Goal: Task Accomplishment & Management: Manage account settings

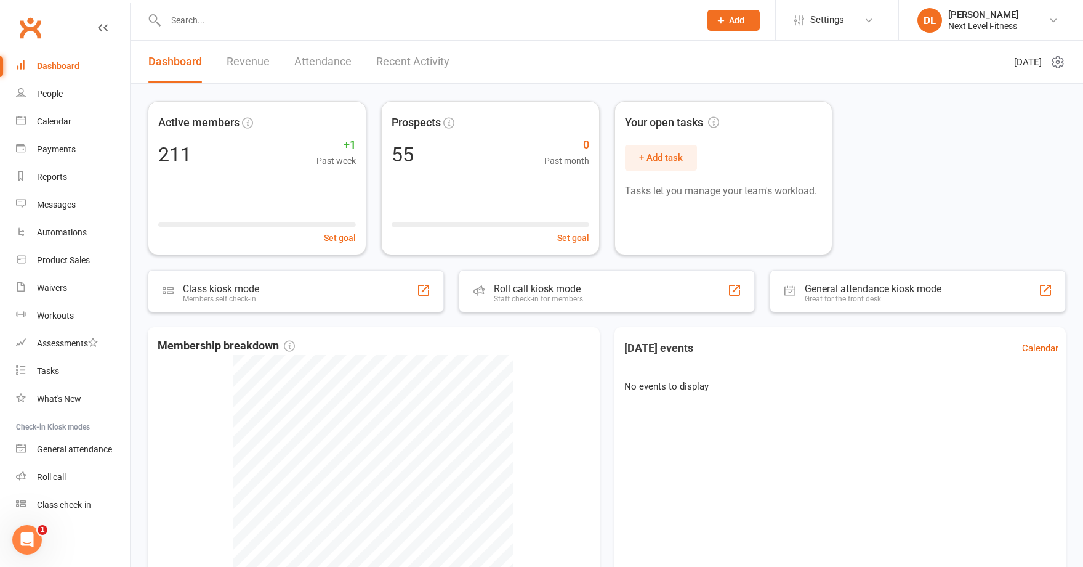
click at [311, 63] on link "Attendance" at bounding box center [322, 62] width 57 height 42
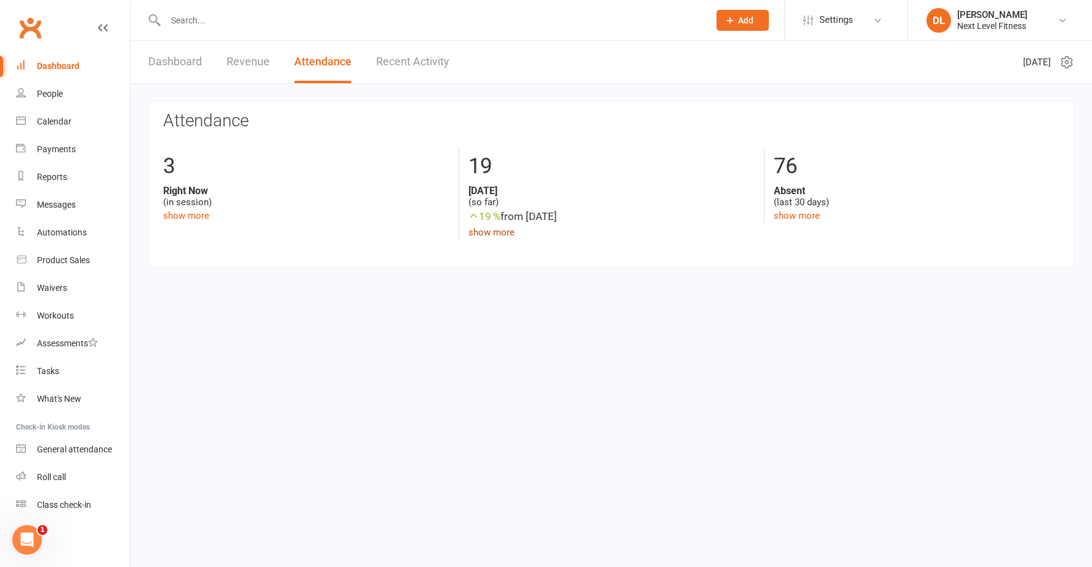
click at [485, 232] on link "show more" at bounding box center [492, 232] width 46 height 11
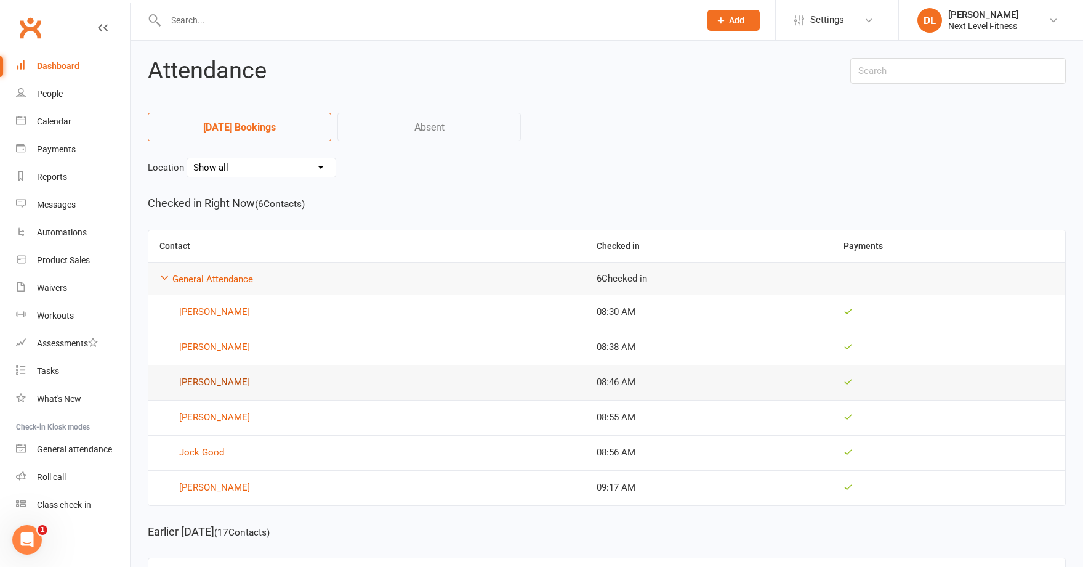
click at [236, 384] on link "[PERSON_NAME]" at bounding box center [367, 382] width 415 height 15
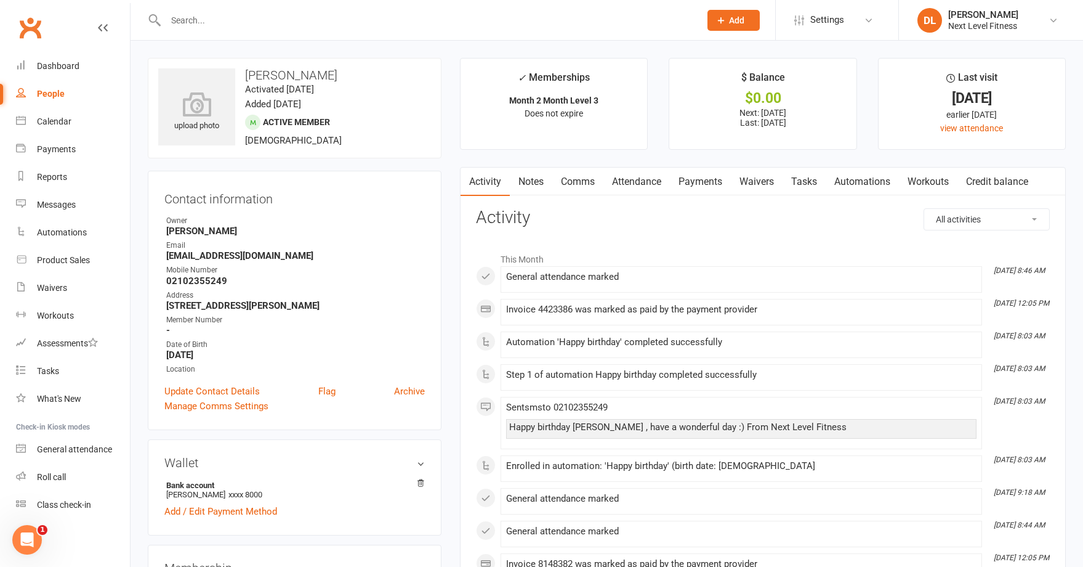
click at [703, 185] on link "Payments" at bounding box center [700, 182] width 61 height 28
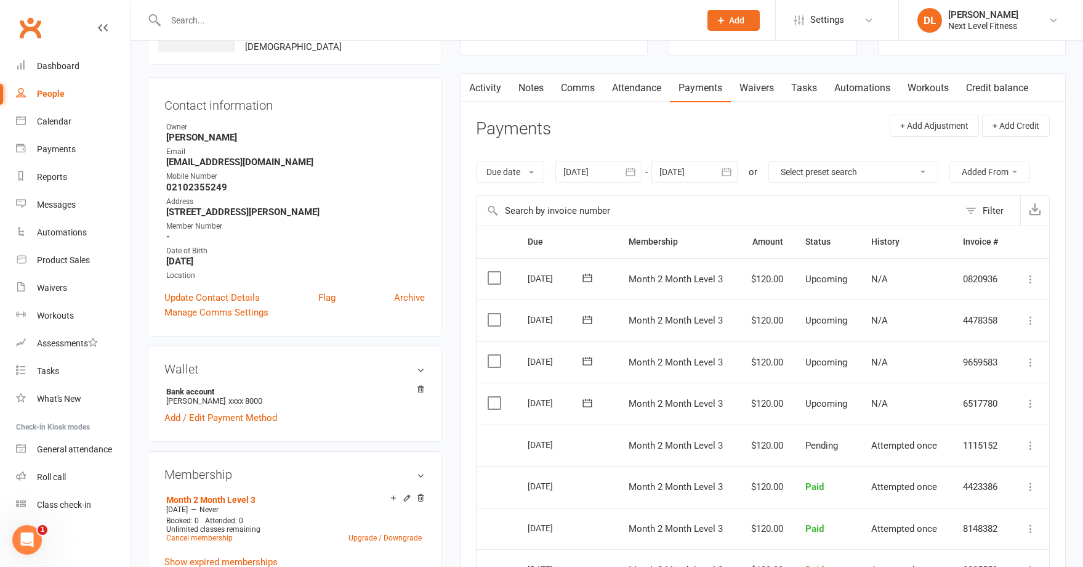
scroll to position [123, 0]
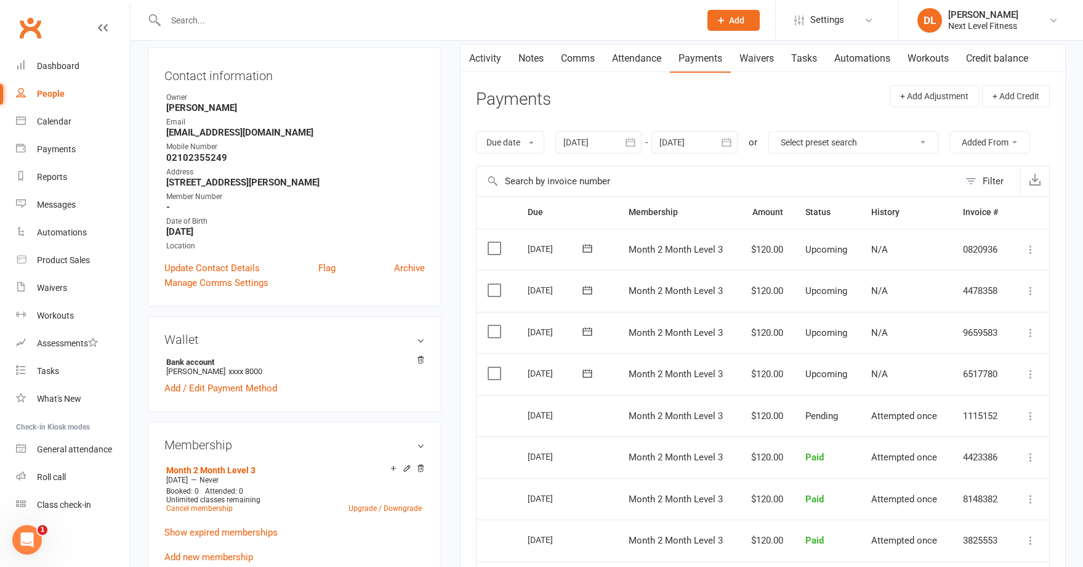
click at [1031, 335] on icon at bounding box center [1031, 332] width 12 height 12
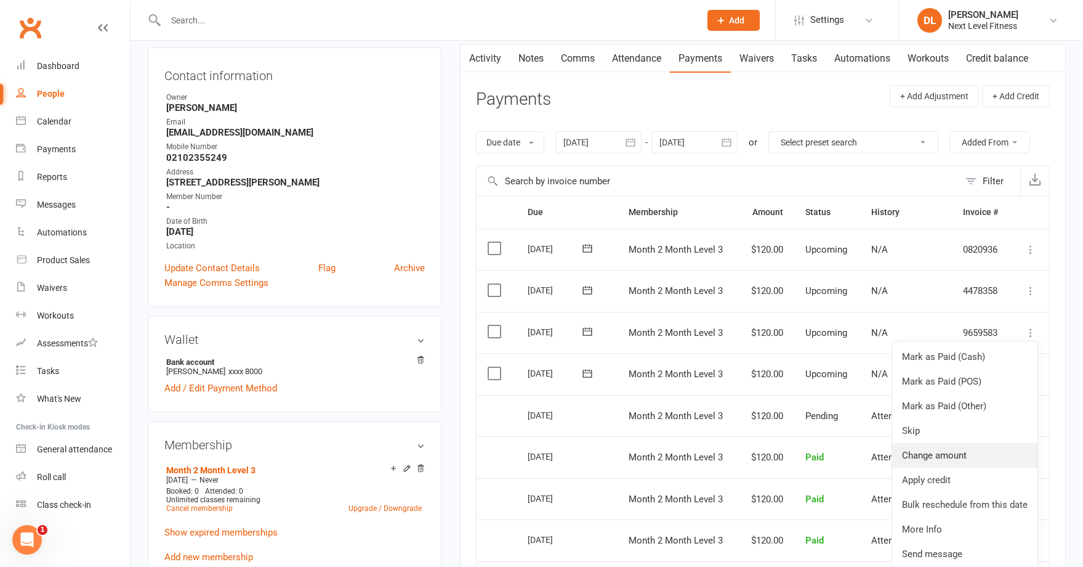
click at [947, 452] on link "Change amount" at bounding box center [964, 455] width 145 height 25
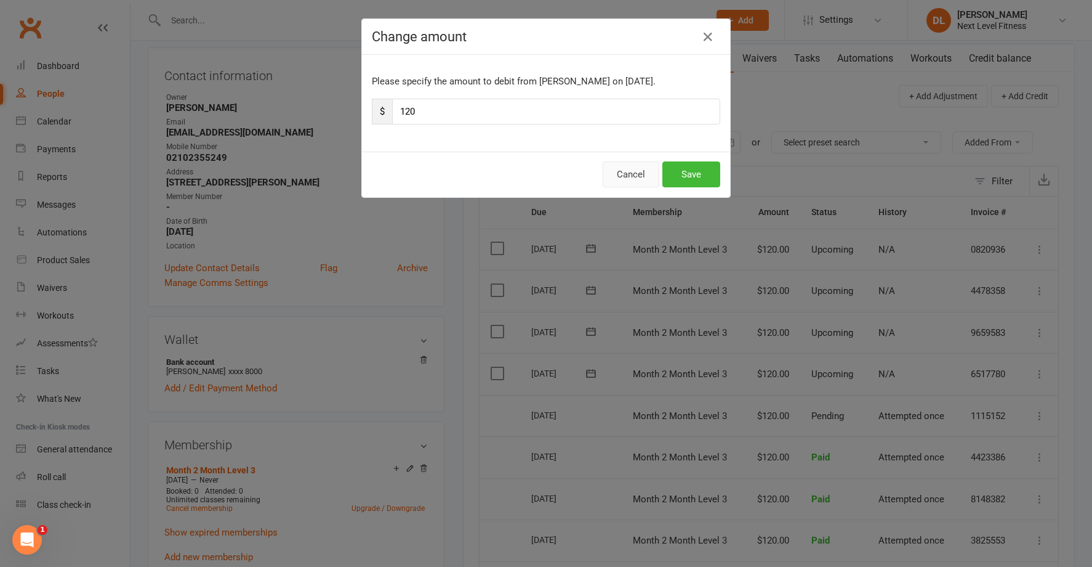
click at [627, 174] on button "Cancel" at bounding box center [631, 174] width 57 height 26
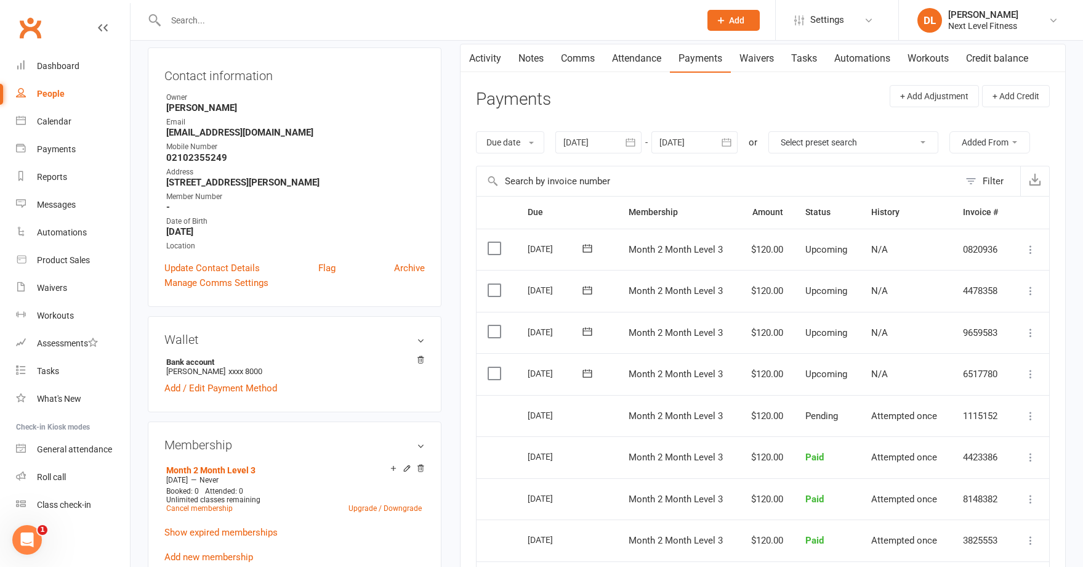
click at [1030, 336] on icon at bounding box center [1031, 332] width 12 height 12
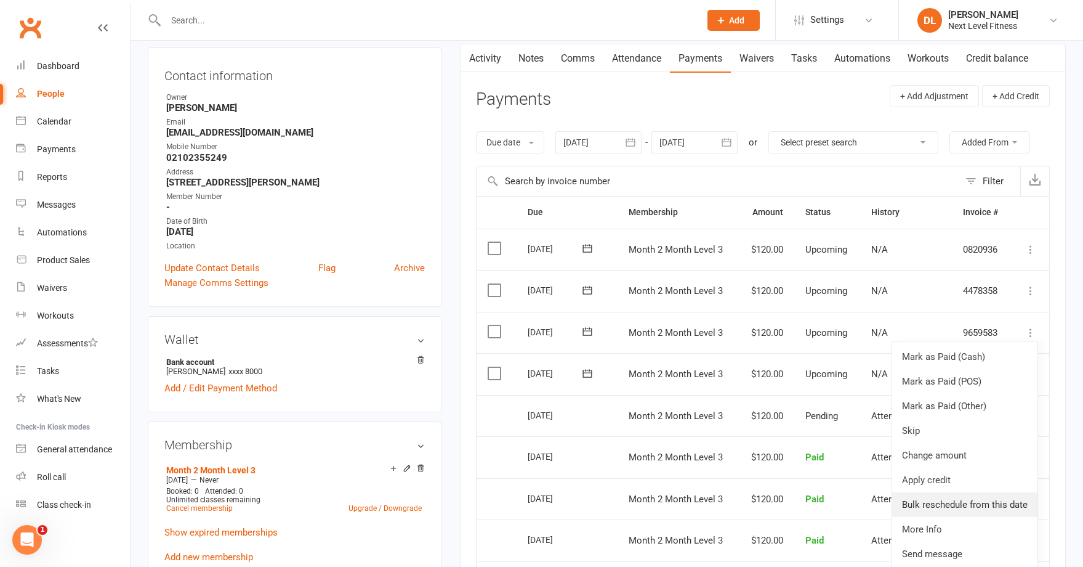
click at [954, 502] on link "Bulk reschedule from this date" at bounding box center [964, 504] width 145 height 25
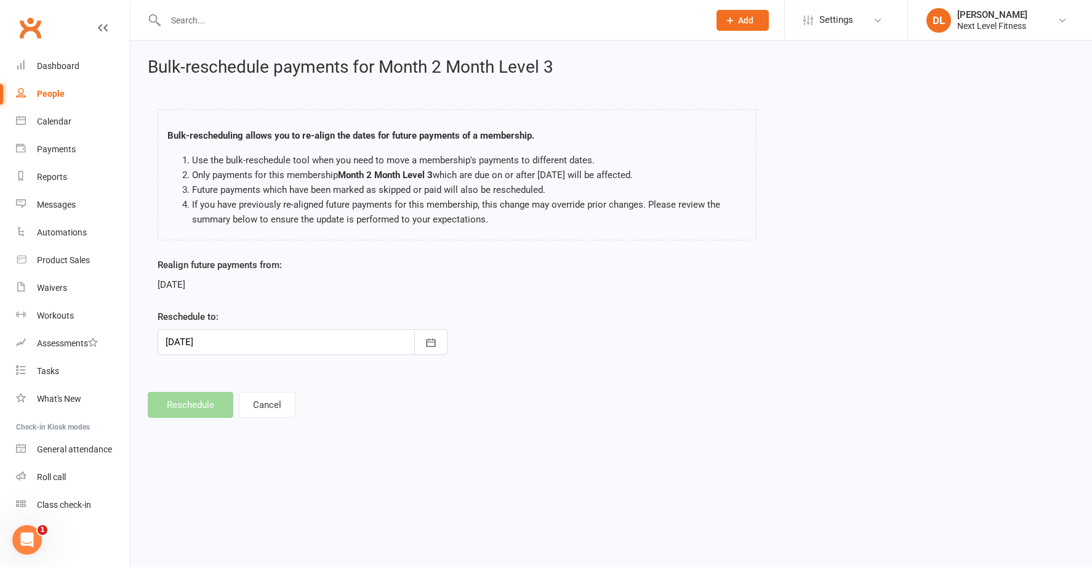
click at [275, 346] on div at bounding box center [303, 342] width 290 height 26
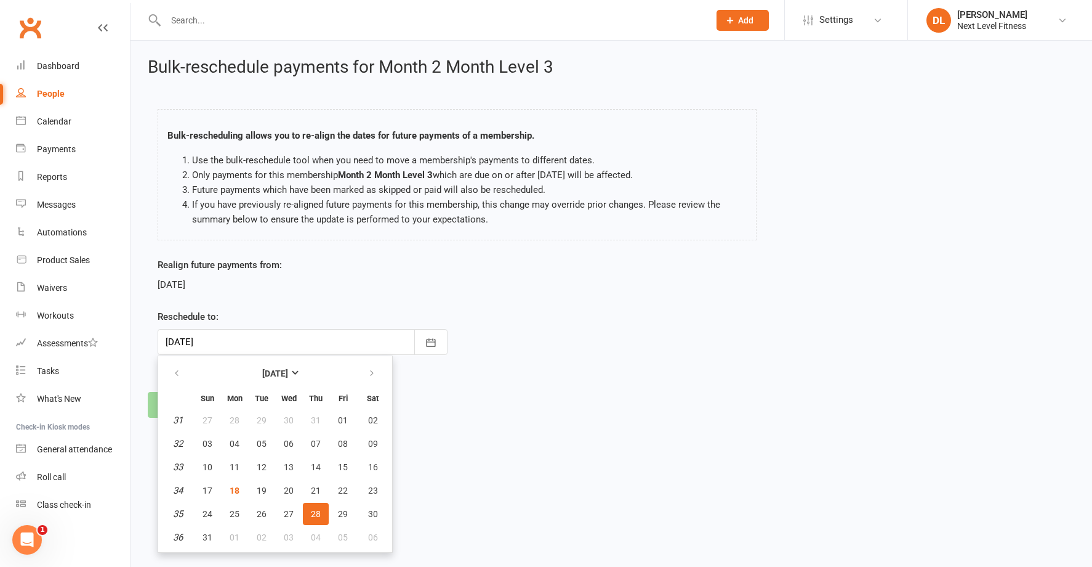
click at [275, 346] on div at bounding box center [303, 342] width 290 height 26
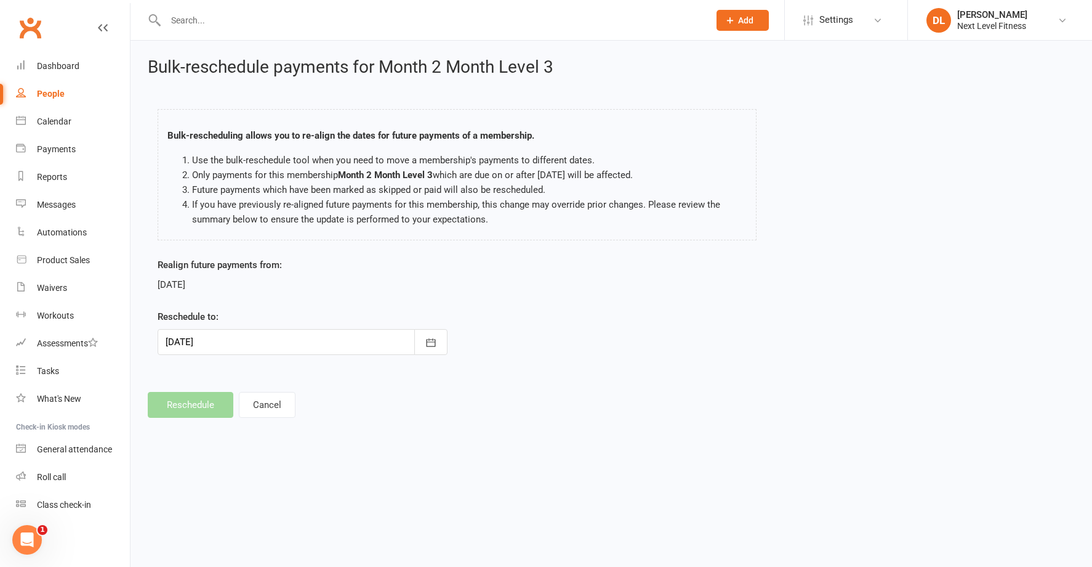
click at [199, 405] on footer "Reschedule Cancel" at bounding box center [611, 405] width 927 height 26
click at [267, 400] on button "Cancel" at bounding box center [267, 405] width 57 height 26
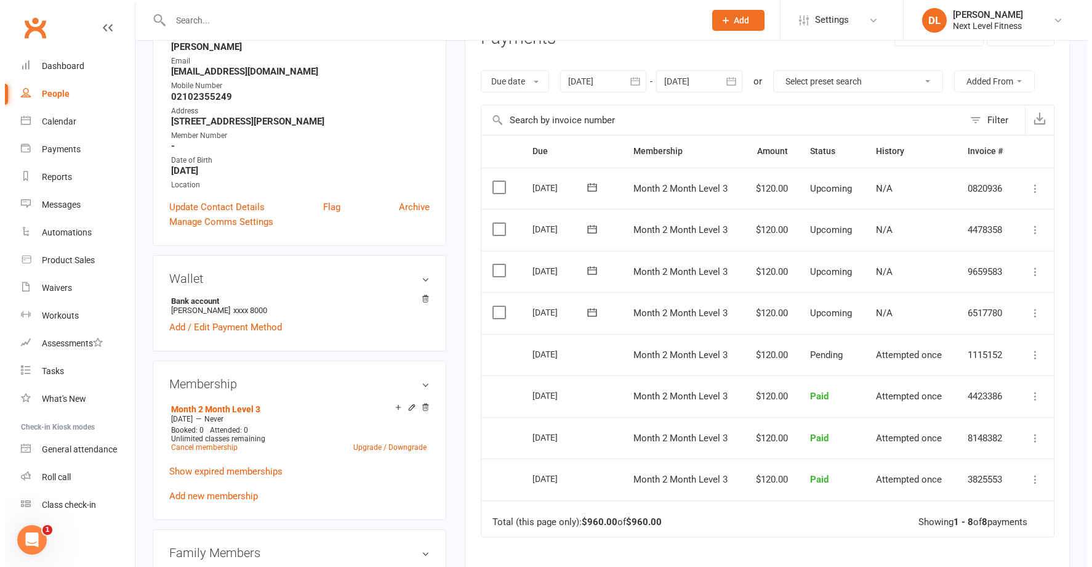
scroll to position [185, 0]
click at [1029, 273] on icon at bounding box center [1031, 271] width 12 height 12
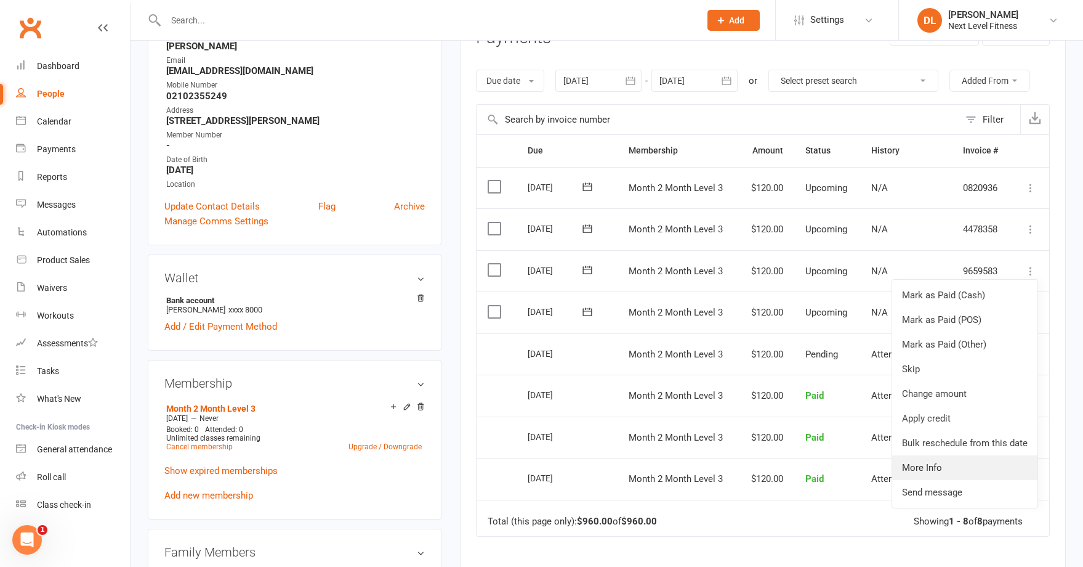
click at [936, 466] on link "More Info" at bounding box center [964, 467] width 145 height 25
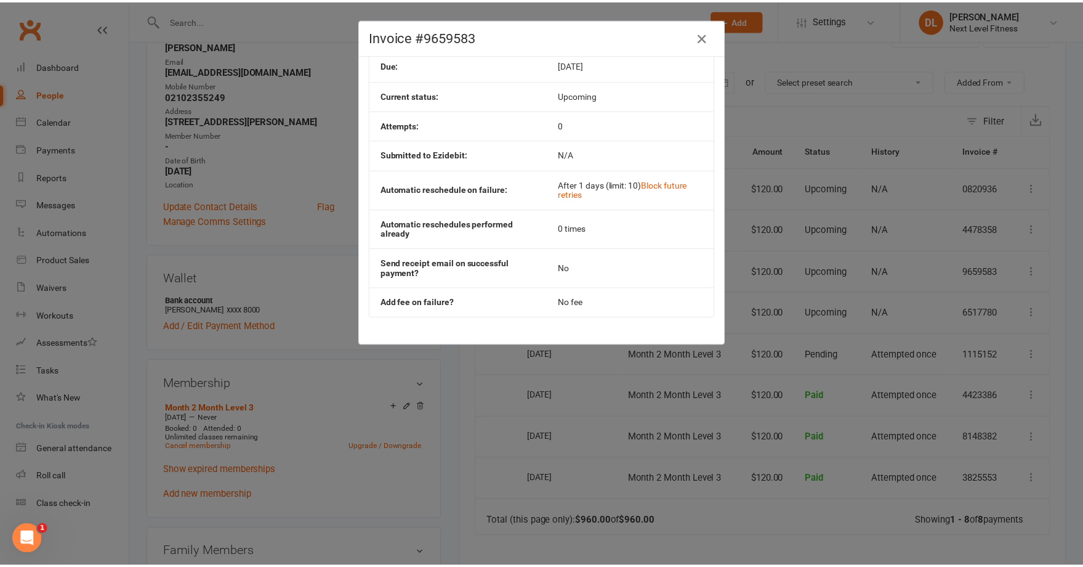
scroll to position [0, 0]
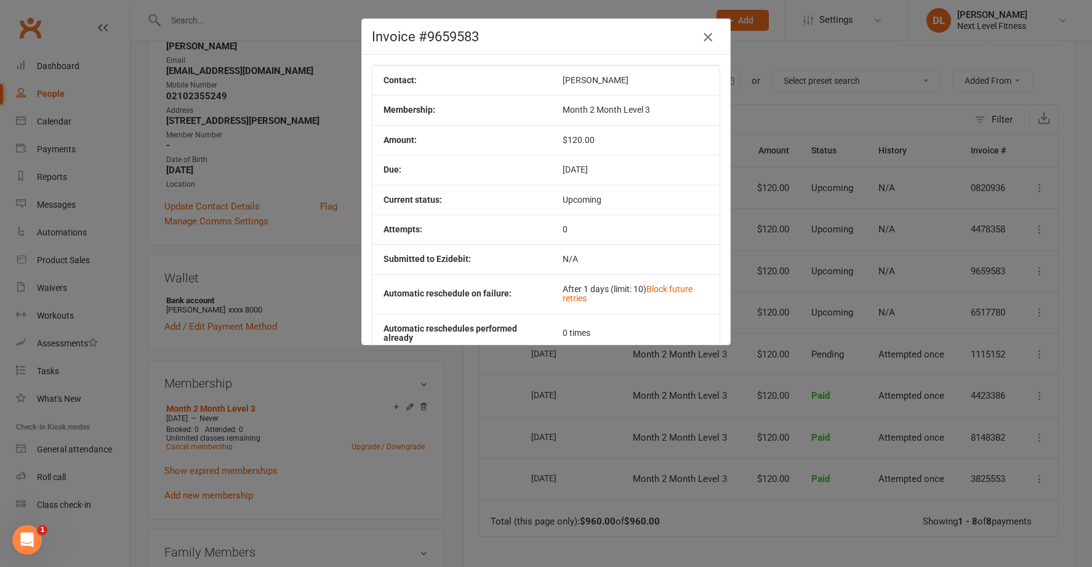
click at [705, 38] on icon "button" at bounding box center [708, 37] width 15 height 15
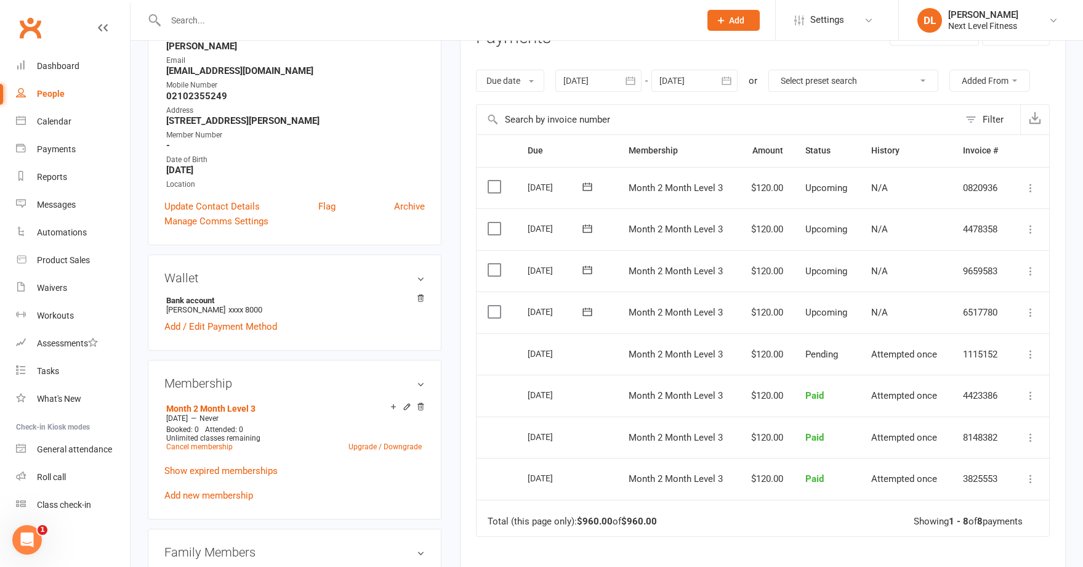
click at [1030, 273] on icon at bounding box center [1031, 271] width 12 height 12
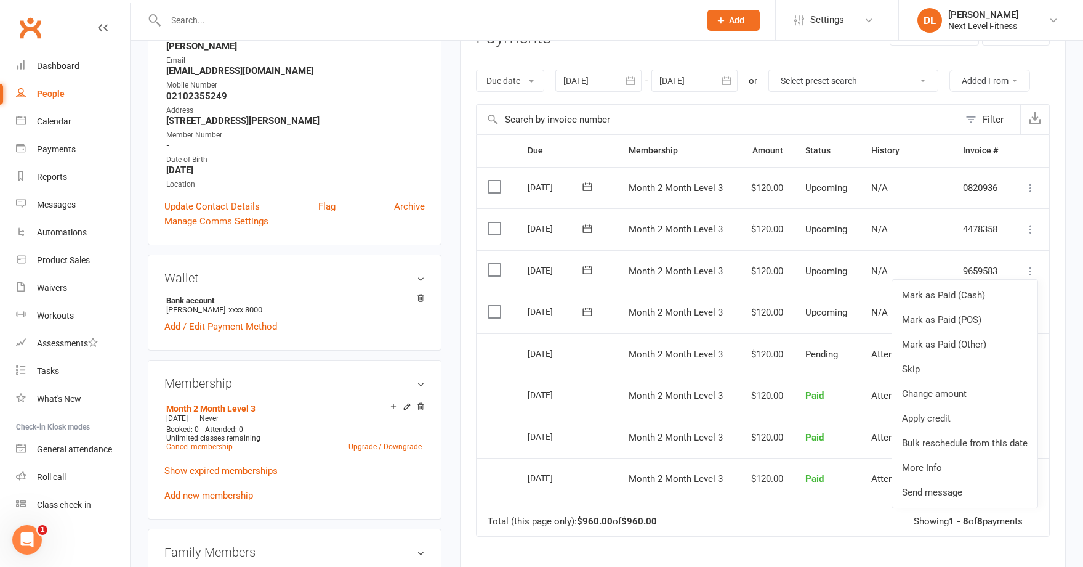
click at [140, 355] on div "upload photo [PERSON_NAME] Activated [DATE] Added [DATE] Active member [DEMOGRA…" at bounding box center [295, 546] width 312 height 1347
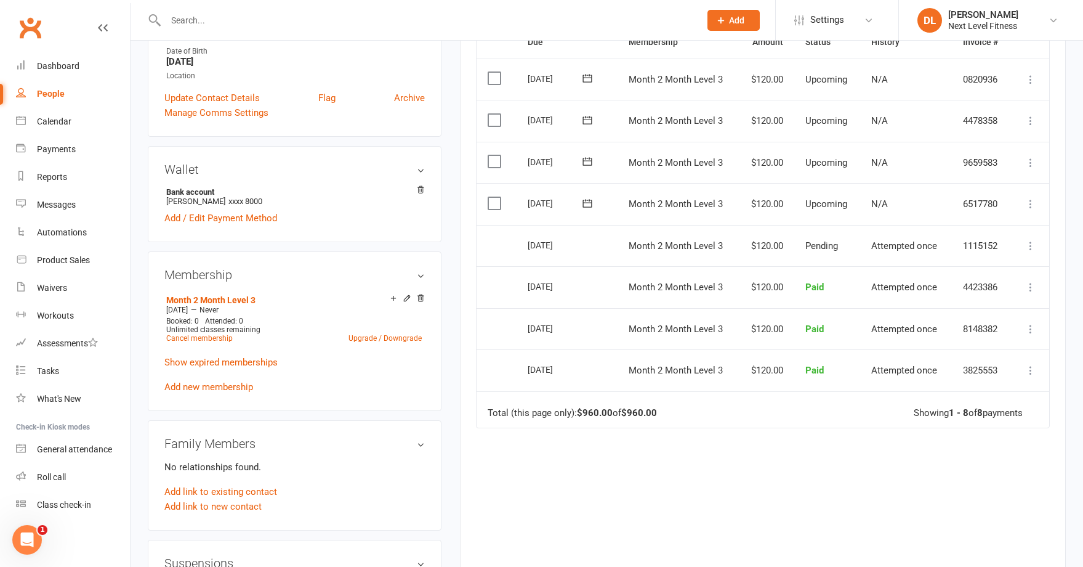
scroll to position [308, 0]
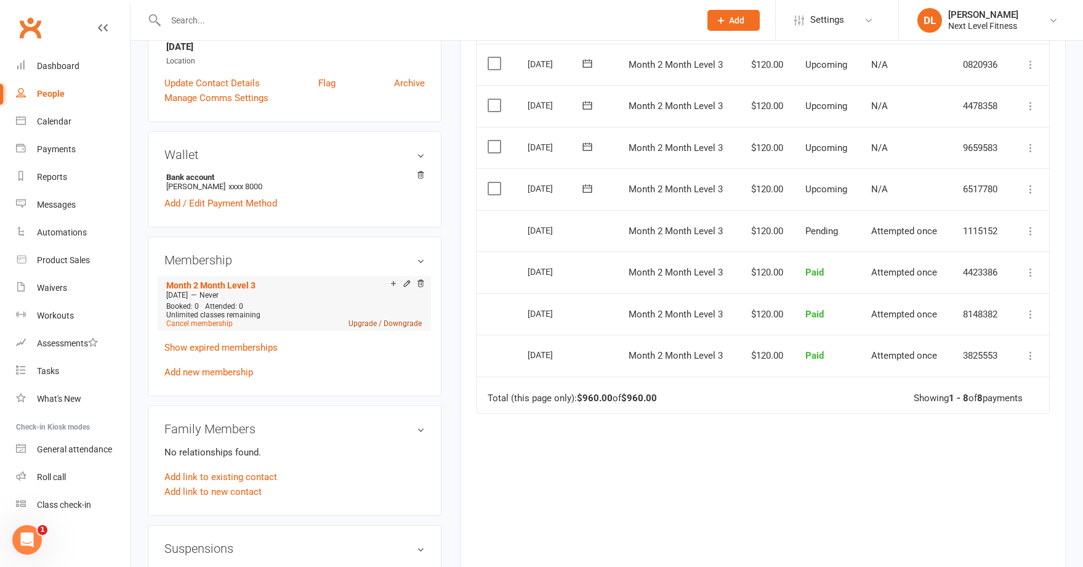
click at [399, 324] on link "Upgrade / Downgrade" at bounding box center [385, 323] width 73 height 9
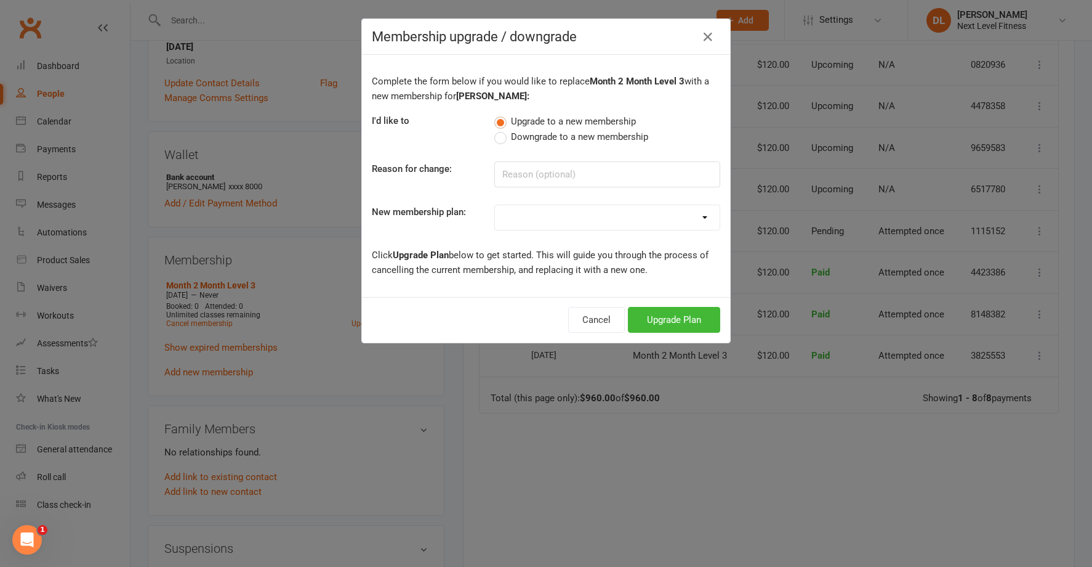
click at [495, 137] on label "Downgrade to a new membership" at bounding box center [572, 136] width 154 height 15
click at [495, 129] on input "Downgrade to a new membership" at bounding box center [499, 129] width 8 height 0
click at [564, 214] on select "Level 1 x 3 Months Level 1 x 6 Months Level 1 x 12 months Level 2 x 3 Months Le…" at bounding box center [607, 217] width 225 height 25
select select "36"
click at [495, 205] on select "Level 1 x 3 Months Level 1 x 6 Months Level 1 x 12 months Level 2 x 3 Months Le…" at bounding box center [607, 217] width 225 height 25
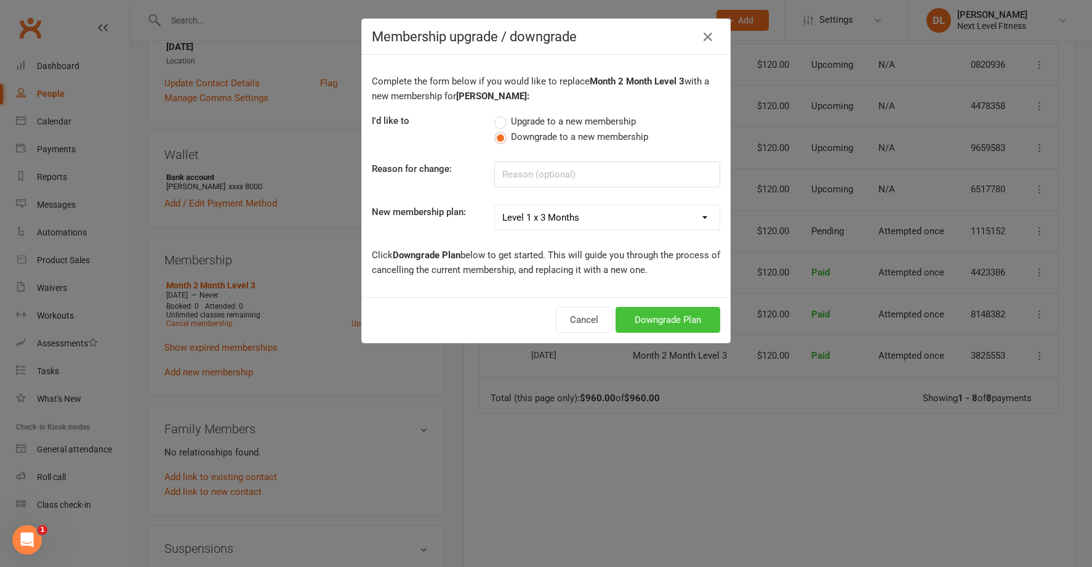
click at [640, 321] on button "Downgrade Plan" at bounding box center [668, 320] width 105 height 26
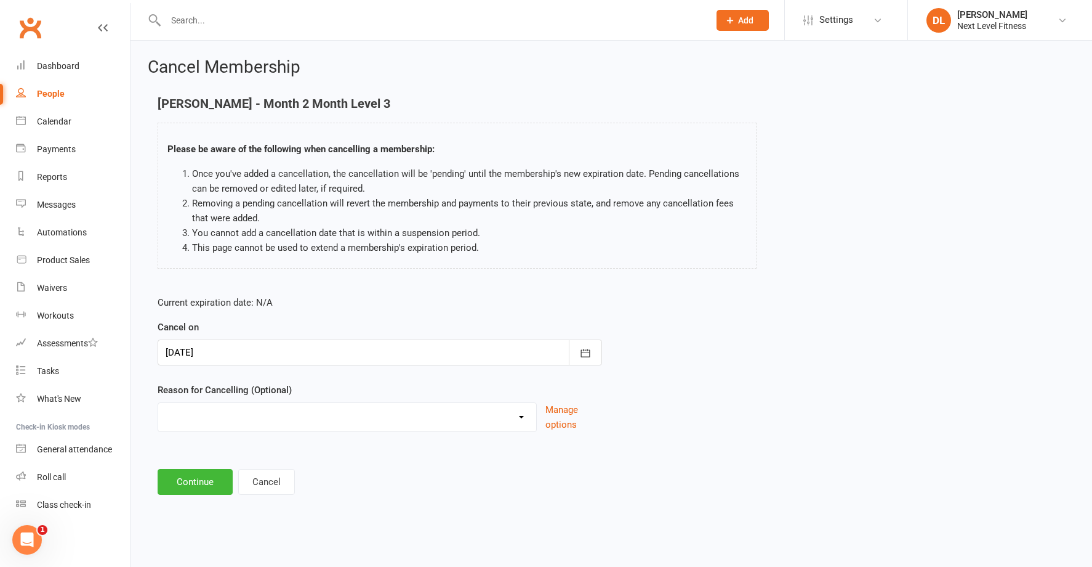
click at [376, 352] on div at bounding box center [380, 352] width 445 height 26
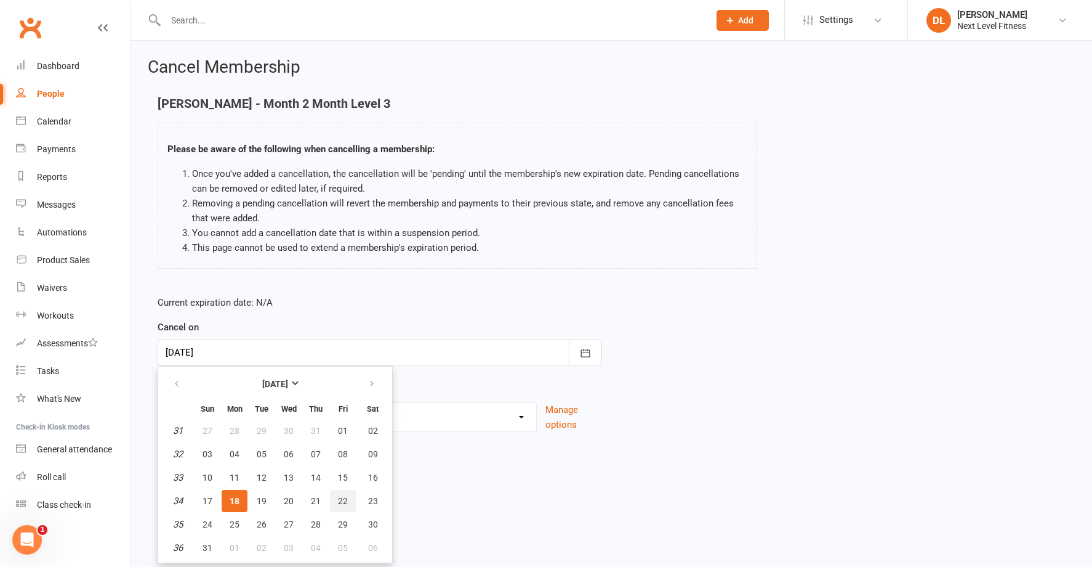
click at [342, 501] on span "22" at bounding box center [343, 501] width 10 height 10
type input "[DATE]"
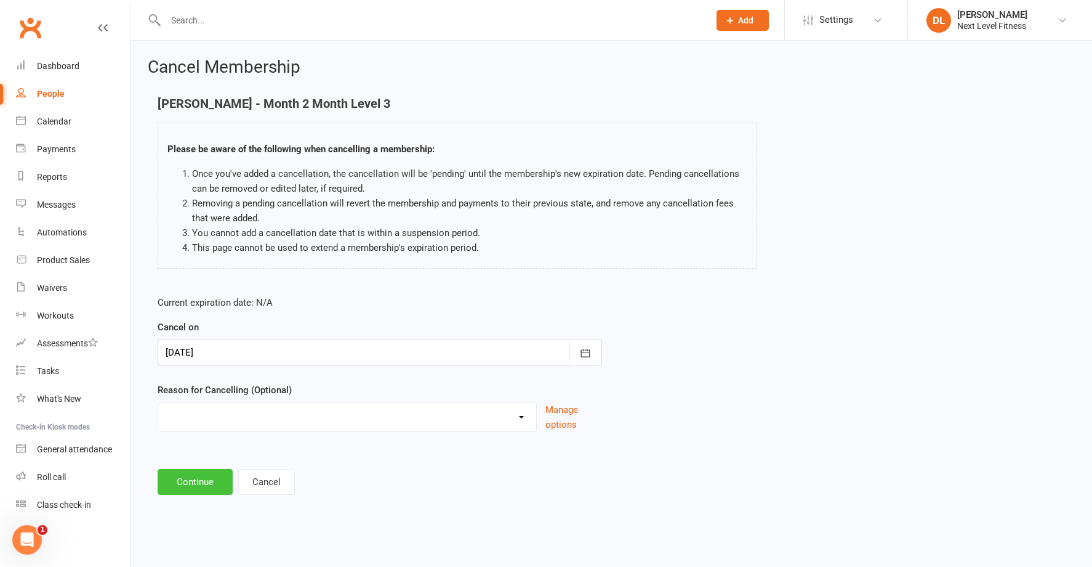
click at [203, 482] on button "Continue" at bounding box center [195, 482] width 75 height 26
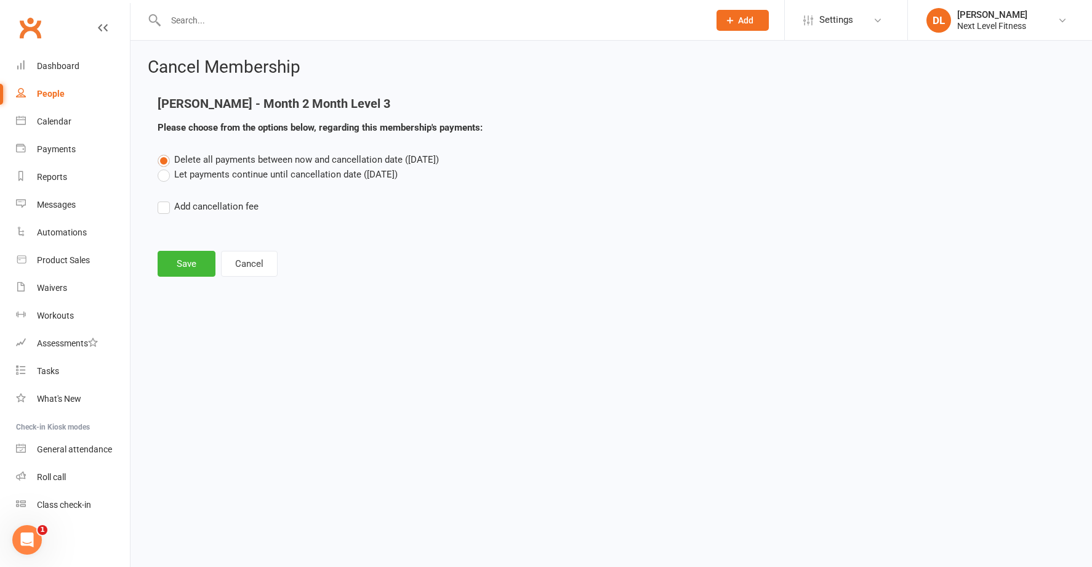
click at [162, 176] on label "Let payments continue until cancellation date ([DATE])" at bounding box center [278, 174] width 240 height 15
click at [162, 167] on input "Let payments continue until cancellation date ([DATE])" at bounding box center [162, 167] width 8 height 0
click at [182, 263] on button "Save" at bounding box center [187, 264] width 58 height 26
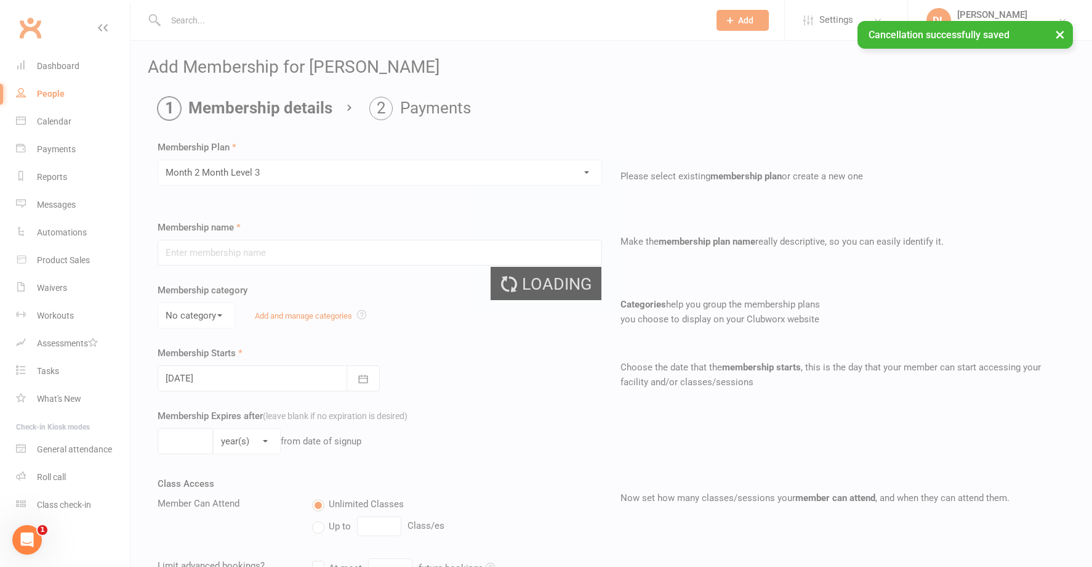
type input "Month 2 Month Level 3"
type input "0"
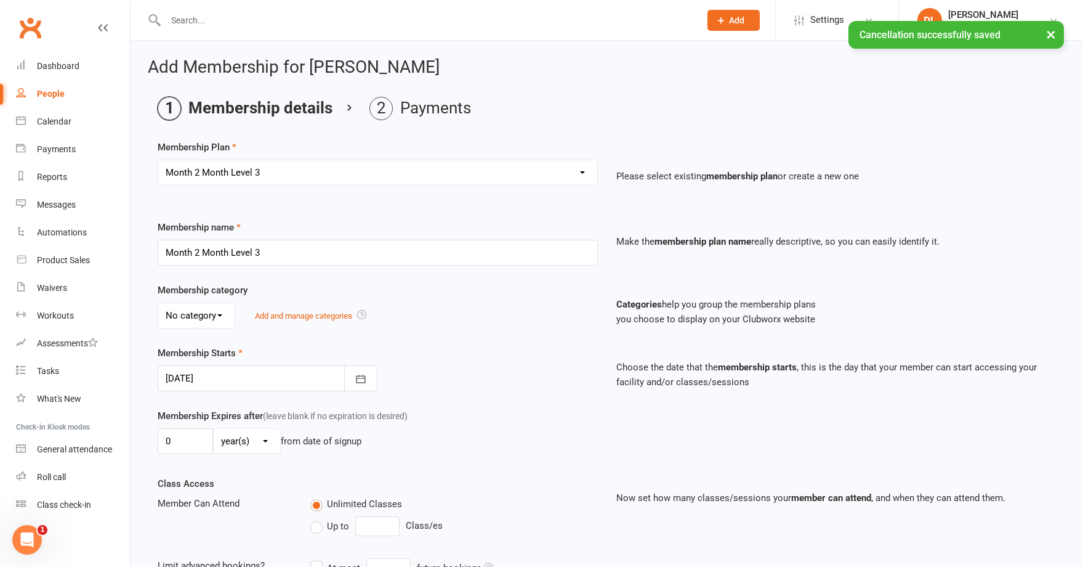
click at [248, 379] on div at bounding box center [268, 378] width 220 height 26
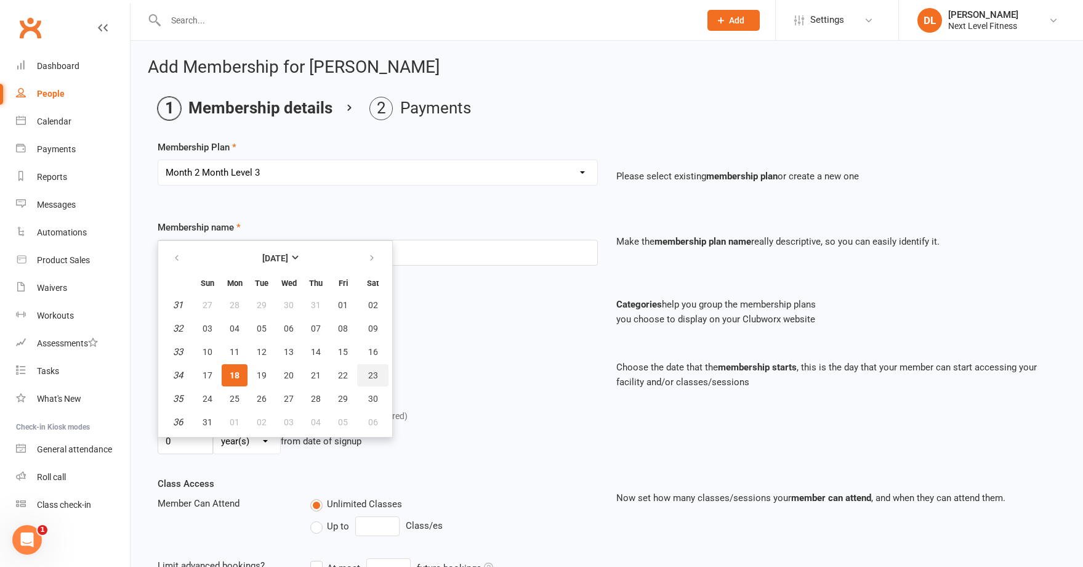
click at [369, 373] on span "23" at bounding box center [373, 375] width 10 height 10
type input "[DATE]"
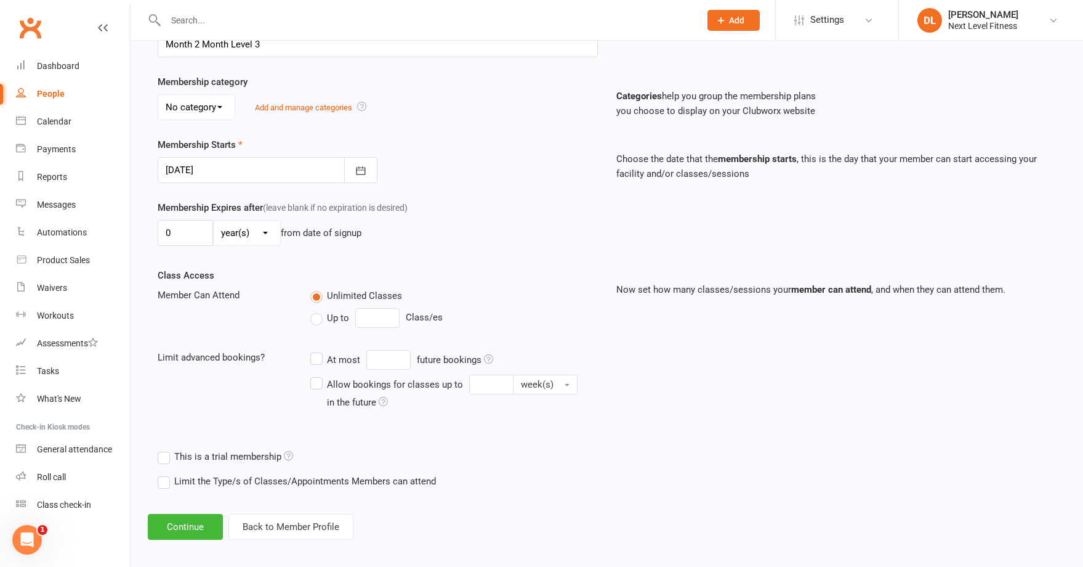
scroll to position [216, 0]
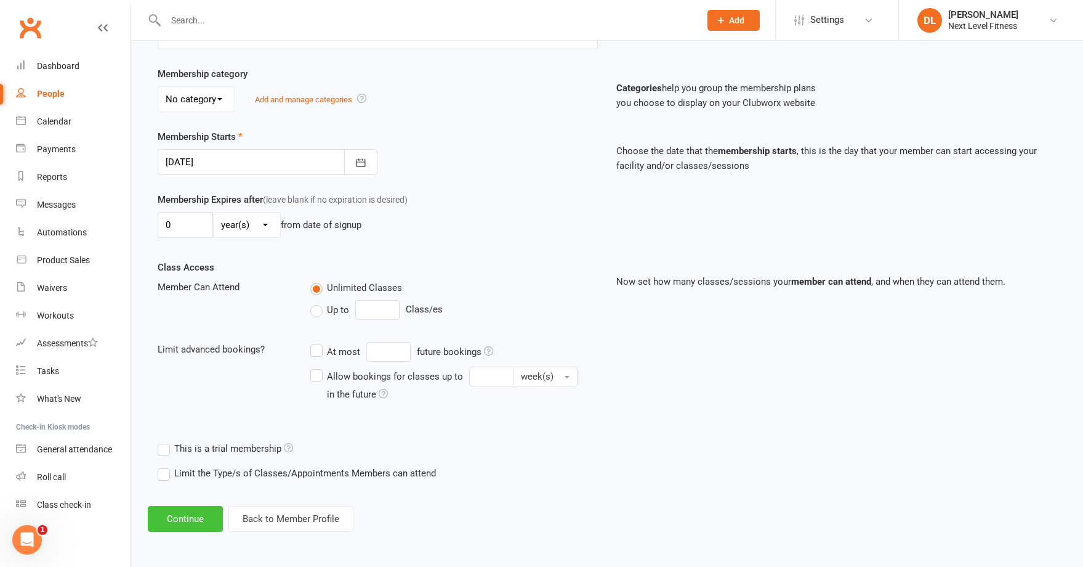
click at [188, 519] on button "Continue" at bounding box center [185, 519] width 75 height 26
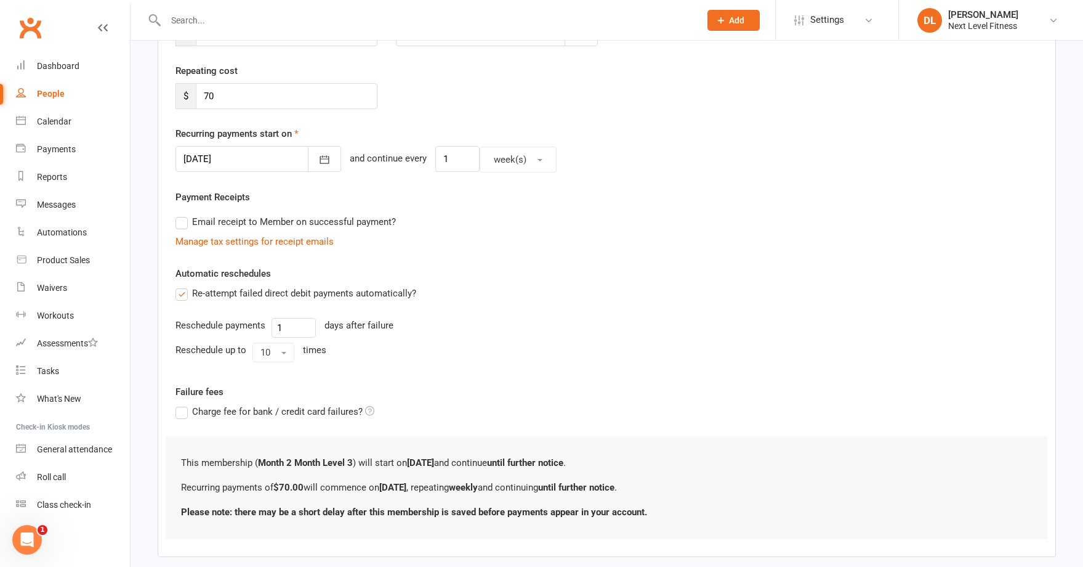
scroll to position [0, 0]
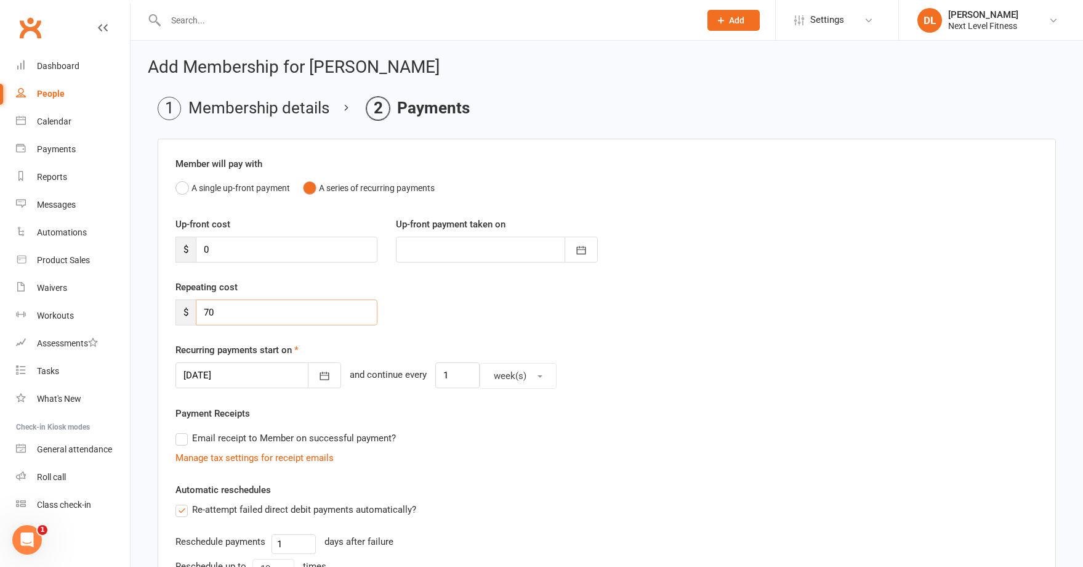
click at [202, 312] on input "70" at bounding box center [287, 312] width 182 height 26
type input "90"
click at [249, 375] on div at bounding box center [259, 375] width 166 height 26
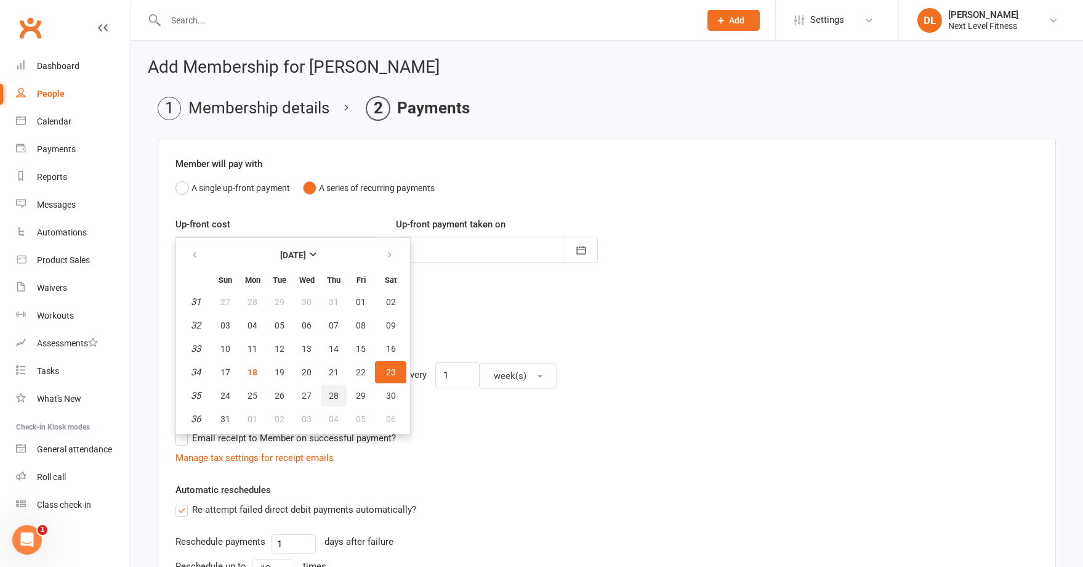
click at [331, 393] on span "28" at bounding box center [334, 395] width 10 height 10
type input "[DATE]"
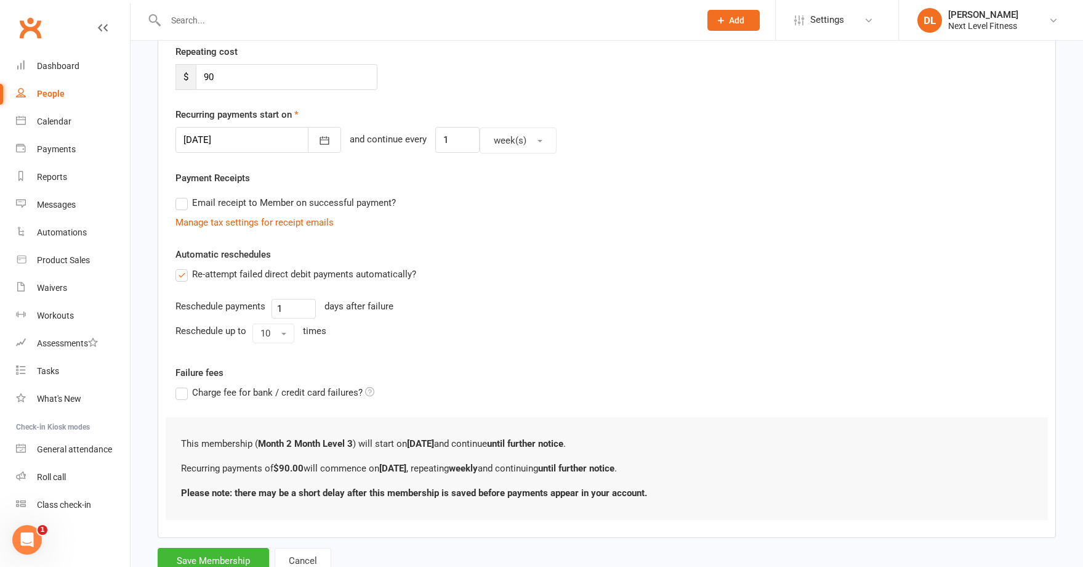
scroll to position [246, 0]
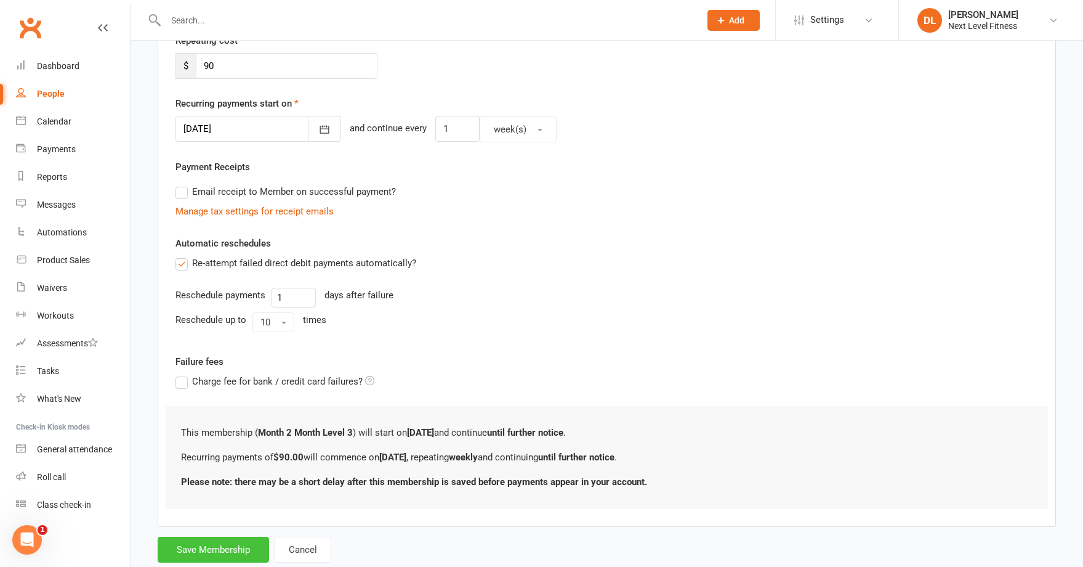
click at [236, 547] on button "Save Membership" at bounding box center [213, 549] width 111 height 26
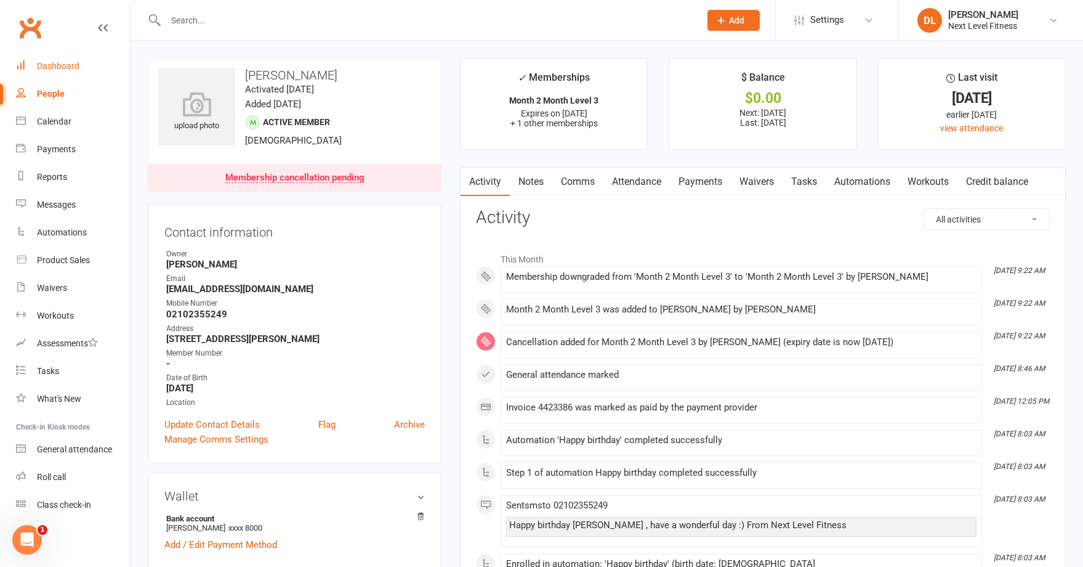
click at [70, 68] on div "Dashboard" at bounding box center [58, 66] width 42 height 10
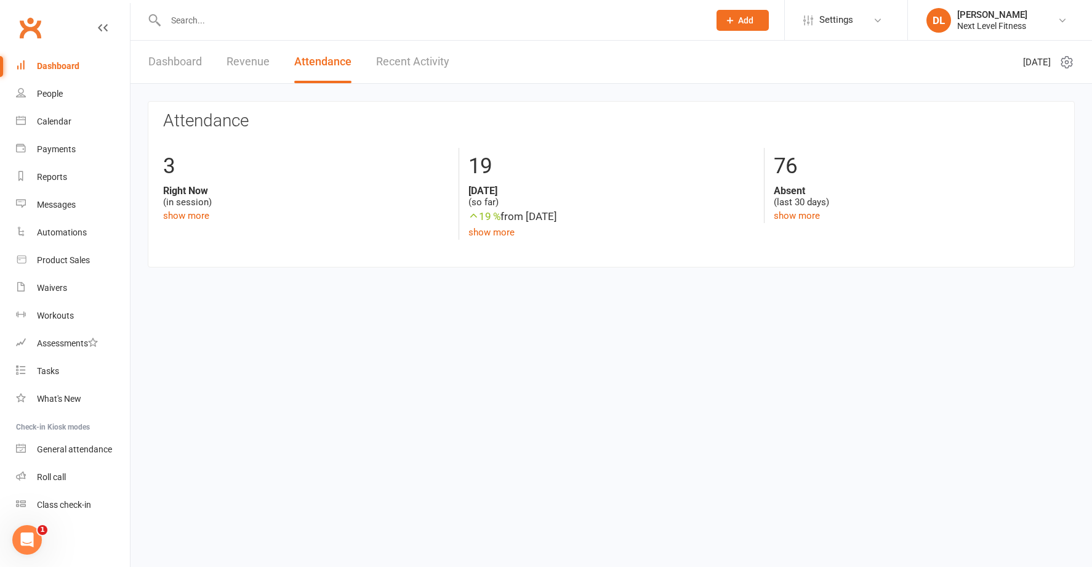
click at [69, 67] on div "Dashboard" at bounding box center [58, 66] width 42 height 10
click at [164, 63] on link "Dashboard" at bounding box center [175, 62] width 54 height 42
